Goal: Complete application form: Complete application form

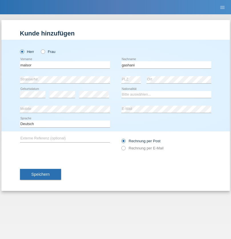
type input "gashani"
select select "XK"
select select "C"
select select "01"
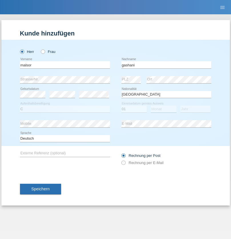
select select "03"
select select "2021"
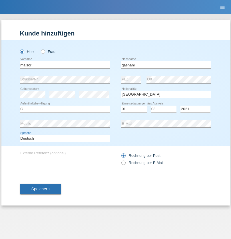
select select "en"
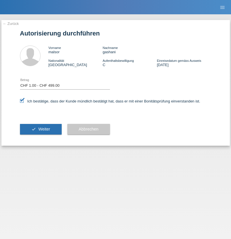
select select "1"
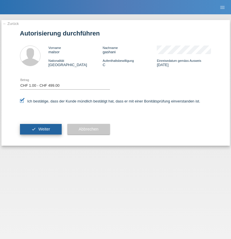
click at [41, 129] on span "Weiter" at bounding box center [44, 129] width 12 height 5
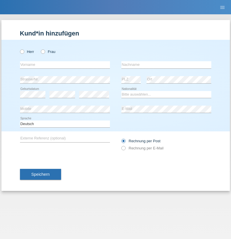
radio input "true"
click at [65, 65] on input "text" at bounding box center [65, 64] width 90 height 7
type input "Sandrina de Fátima"
click at [166, 65] on input "text" at bounding box center [166, 64] width 90 height 7
type input "De Amorim"
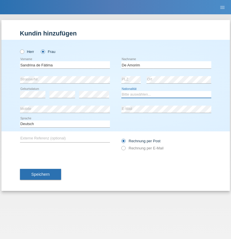
select select "CH"
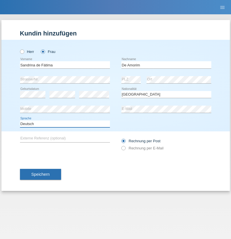
select select "en"
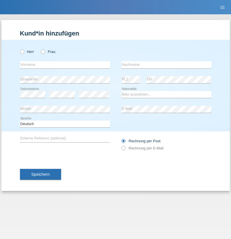
radio input "true"
click at [65, 65] on input "text" at bounding box center [65, 64] width 90 height 7
type input "Nicolas"
click at [166, 65] on input "text" at bounding box center [166, 64] width 90 height 7
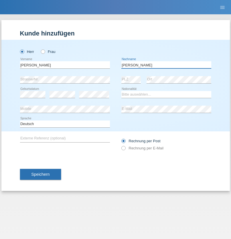
type input "Meier"
select select "CH"
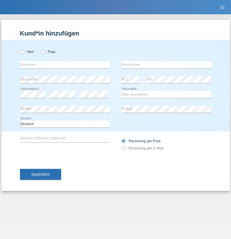
radio input "true"
click at [65, 65] on input "text" at bounding box center [65, 64] width 90 height 7
type input "David"
click at [166, 65] on input "text" at bounding box center [166, 64] width 90 height 7
type input "Nydegger"
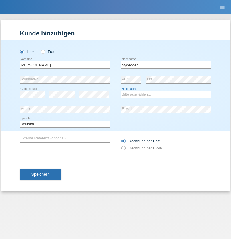
select select "CH"
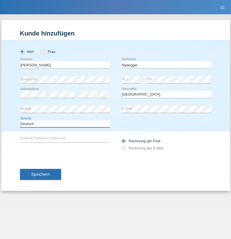
select select "en"
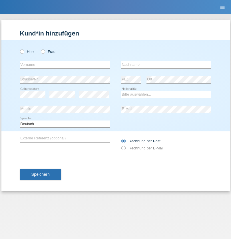
radio input "true"
click at [65, 65] on input "text" at bounding box center [65, 64] width 90 height 7
type input "[PERSON_NAME]"
click at [166, 65] on input "text" at bounding box center [166, 64] width 90 height 7
type input "Nydegger"
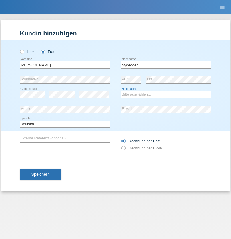
select select "CH"
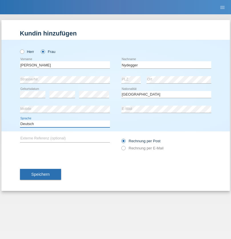
select select "en"
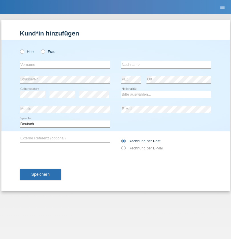
radio input "true"
click at [65, 65] on input "text" at bounding box center [65, 64] width 90 height 7
type input "Goekhan"
click at [166, 65] on input "text" at bounding box center [166, 64] width 90 height 7
type input "Akarsu"
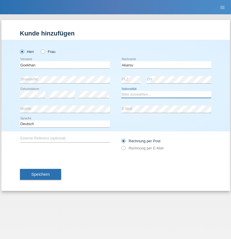
select select "AT"
select select "C"
select select "01"
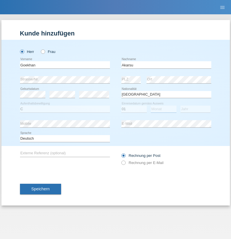
select select "05"
select select "2021"
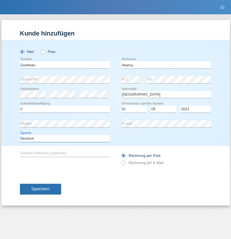
select select "en"
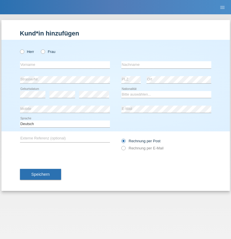
radio input "true"
click at [65, 65] on input "text" at bounding box center [65, 64] width 90 height 7
type input "Daniele"
click at [166, 65] on input "text" at bounding box center [166, 64] width 90 height 7
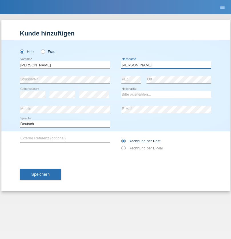
type input "Daniele"
select select "IT"
select select "C"
select select "22"
select select "06"
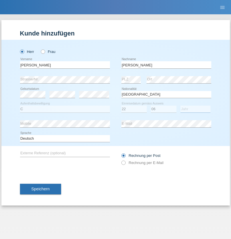
select select "1964"
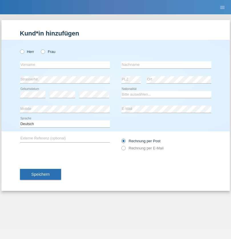
radio input "true"
click at [65, 65] on input "text" at bounding box center [65, 64] width 90 height 7
type input "[DATE]"
click at [166, 65] on input "text" at bounding box center [166, 64] width 90 height 7
type input "[PERSON_NAME]"
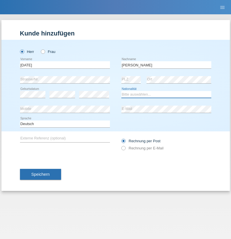
select select "IT"
select select "C"
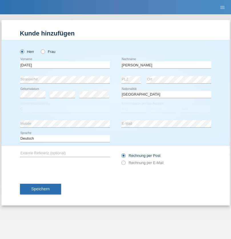
select select "01"
select select "05"
select select "2021"
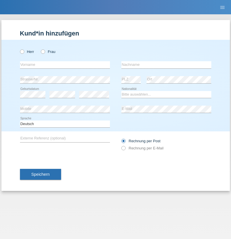
radio input "true"
click at [65, 65] on input "text" at bounding box center [65, 64] width 90 height 7
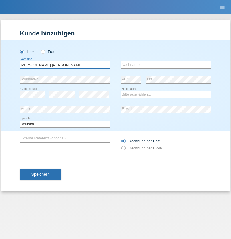
type input "[PERSON_NAME] [PERSON_NAME]"
click at [166, 65] on input "text" at bounding box center [166, 64] width 90 height 7
type input "Cislariu"
select select "CH"
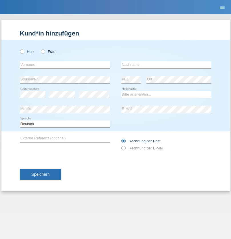
radio input "true"
select select "CH"
radio input "true"
click at [65, 65] on input "text" at bounding box center [65, 64] width 90 height 7
type input "Zsolt"
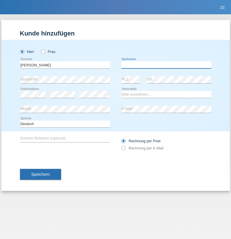
click at [166, 65] on input "text" at bounding box center [166, 64] width 90 height 7
type input "Kappelmayer"
select select "MG"
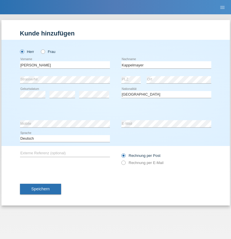
select select "C"
select select "31"
select select "08"
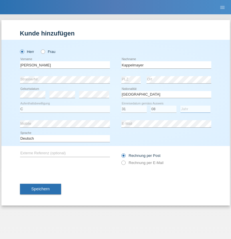
select select "2021"
select select "en"
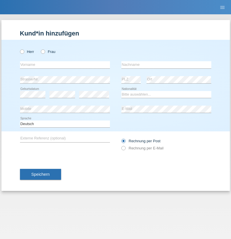
radio input "true"
click at [65, 65] on input "text" at bounding box center [65, 64] width 90 height 7
type input "firat"
click at [166, 65] on input "text" at bounding box center [166, 64] width 90 height 7
type input "kara"
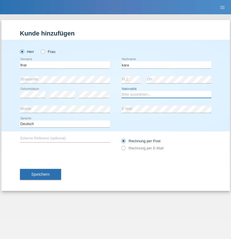
select select "CH"
radio input "true"
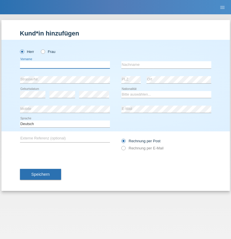
click at [65, 65] on input "text" at bounding box center [65, 64] width 90 height 7
type input "[PERSON_NAME]"
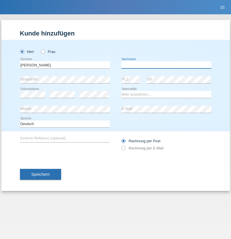
click at [166, 65] on input "text" at bounding box center [166, 64] width 90 height 7
type input "Panda nzinga"
select select "MN"
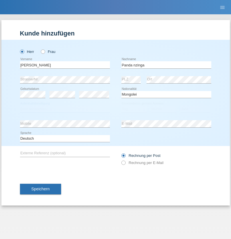
select select "C"
select select "28"
select select "11"
select select "2001"
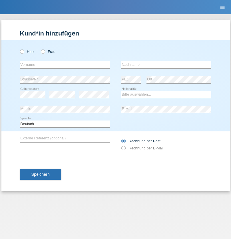
radio input "true"
select select "HU"
select select "C"
select select "30"
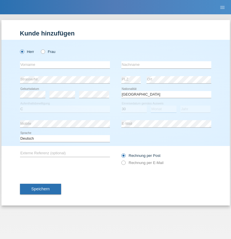
select select "10"
select select "2021"
